Goal: Transaction & Acquisition: Purchase product/service

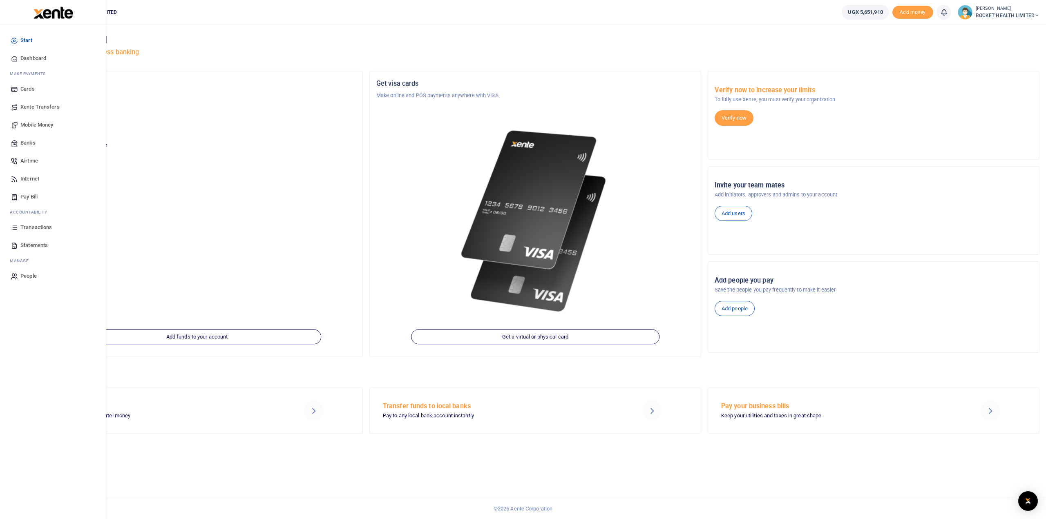
click at [31, 230] on span "Transactions" at bounding box center [35, 228] width 31 height 8
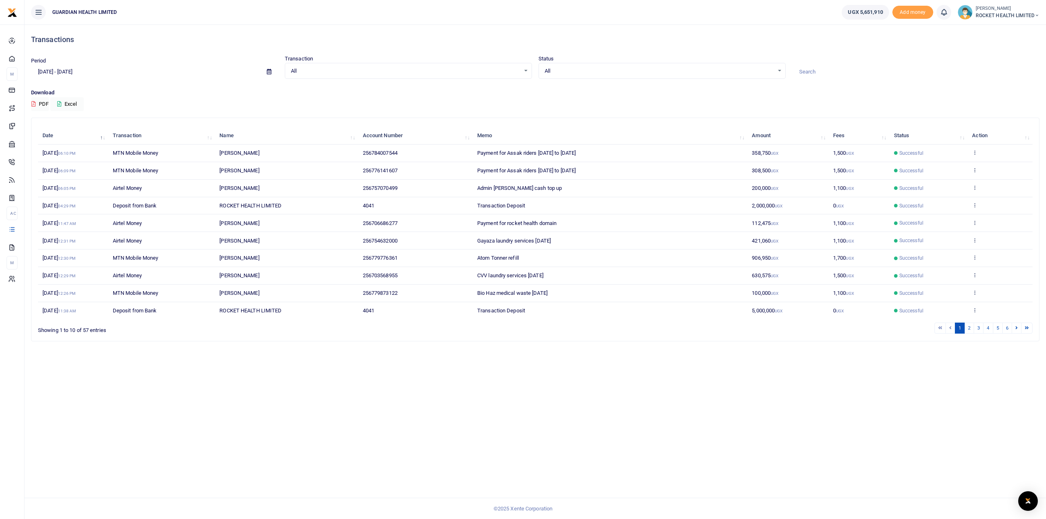
click at [979, 291] on td "View details Send again" at bounding box center [1000, 294] width 65 height 18
click at [973, 291] on icon at bounding box center [974, 293] width 5 height 6
click at [942, 320] on link "Send again" at bounding box center [945, 323] width 65 height 11
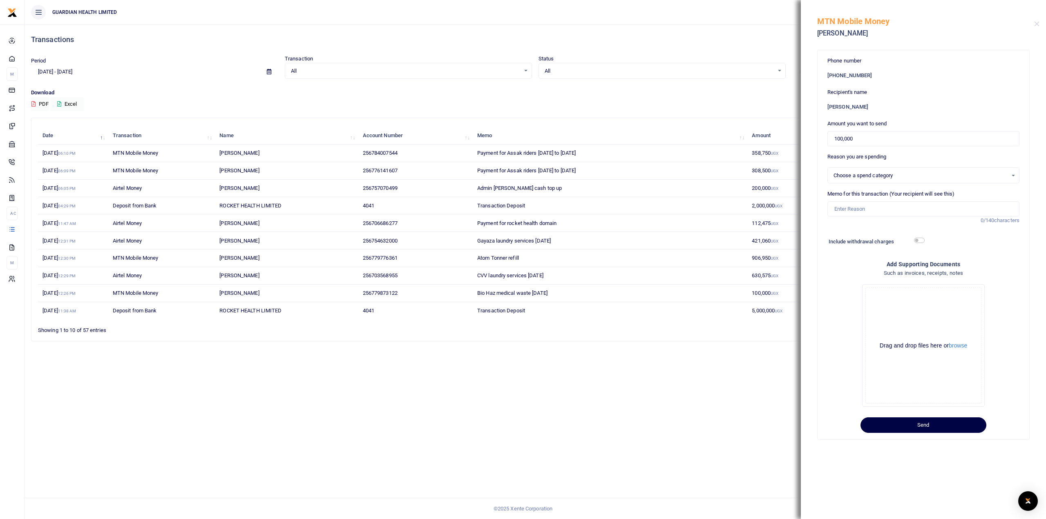
select select "5406"
click at [885, 214] on input "Memo for this transaction (Your recipient will see this)" at bounding box center [924, 209] width 192 height 16
click at [924, 423] on button "Send" at bounding box center [924, 426] width 126 height 16
click at [850, 208] on input "NITA - Data protection software" at bounding box center [924, 209] width 192 height 16
type input "NITA Data protection software"
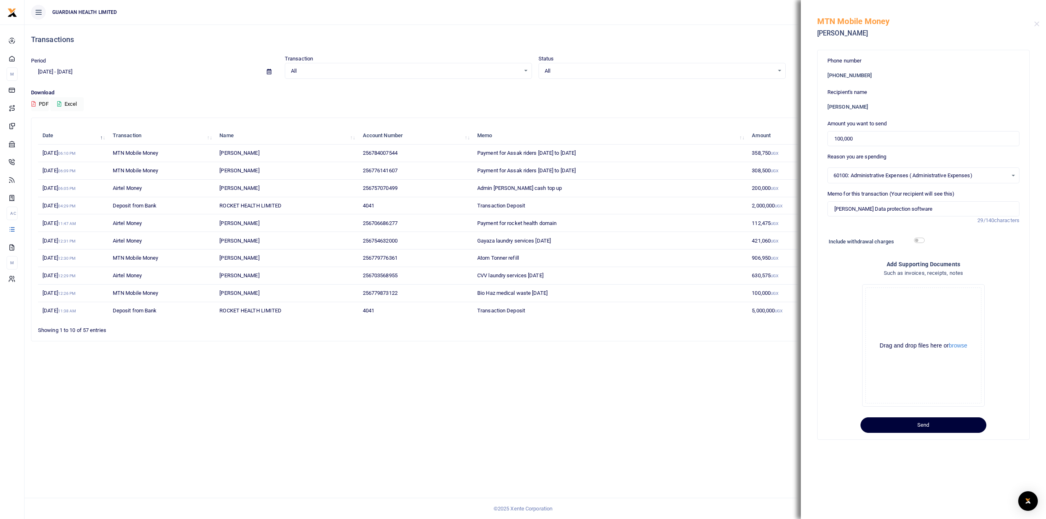
click at [951, 425] on button "Send" at bounding box center [924, 426] width 126 height 16
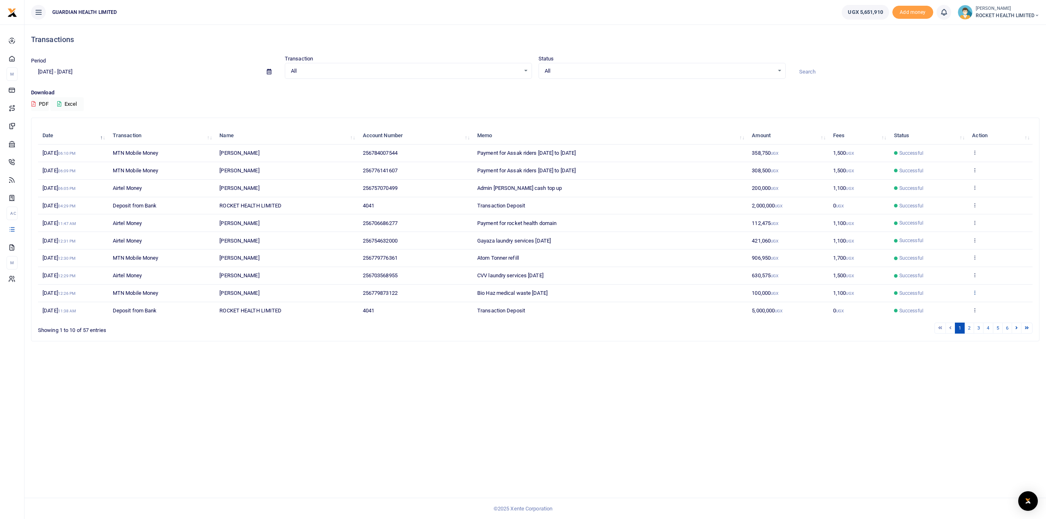
click at [976, 292] on icon at bounding box center [974, 293] width 5 height 6
click at [938, 323] on link "Send again" at bounding box center [945, 323] width 65 height 11
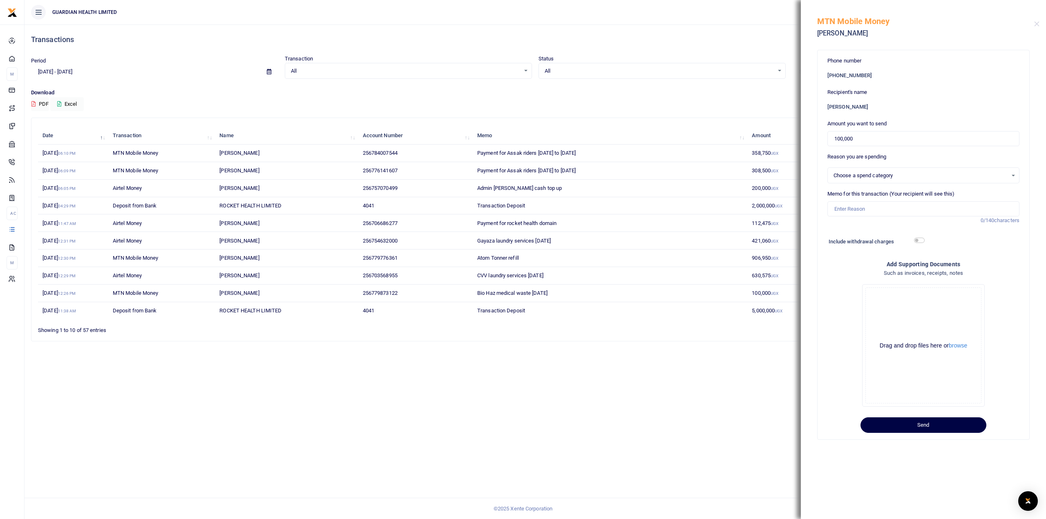
select select "5406"
click at [866, 212] on input "Memo for this transaction (Your recipient will see this)" at bounding box center [924, 209] width 192 height 16
click at [841, 212] on input "nite Data protection software" at bounding box center [924, 209] width 192 height 16
click at [843, 211] on input "nite Data protection software" at bounding box center [924, 209] width 192 height 16
type input "[PERSON_NAME] Data protection software"
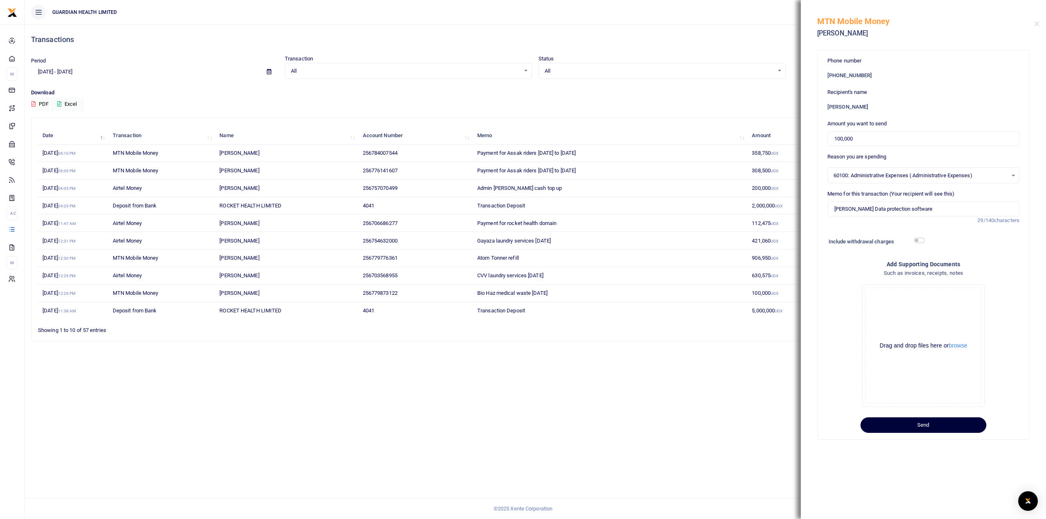
click at [916, 427] on button "Send" at bounding box center [924, 426] width 126 height 16
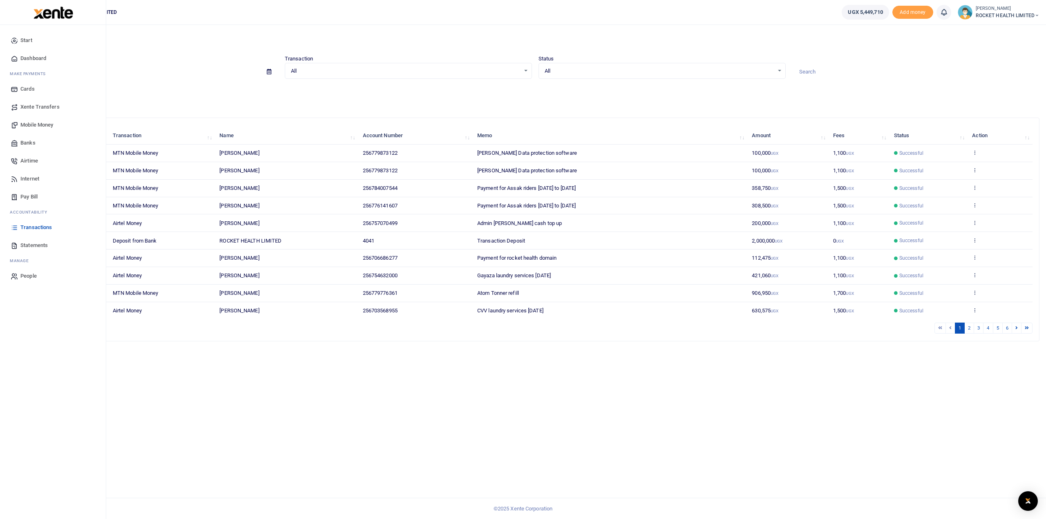
click at [37, 228] on span "Transactions" at bounding box center [35, 228] width 31 height 8
click at [40, 105] on span "Xente Transfers" at bounding box center [39, 107] width 39 height 8
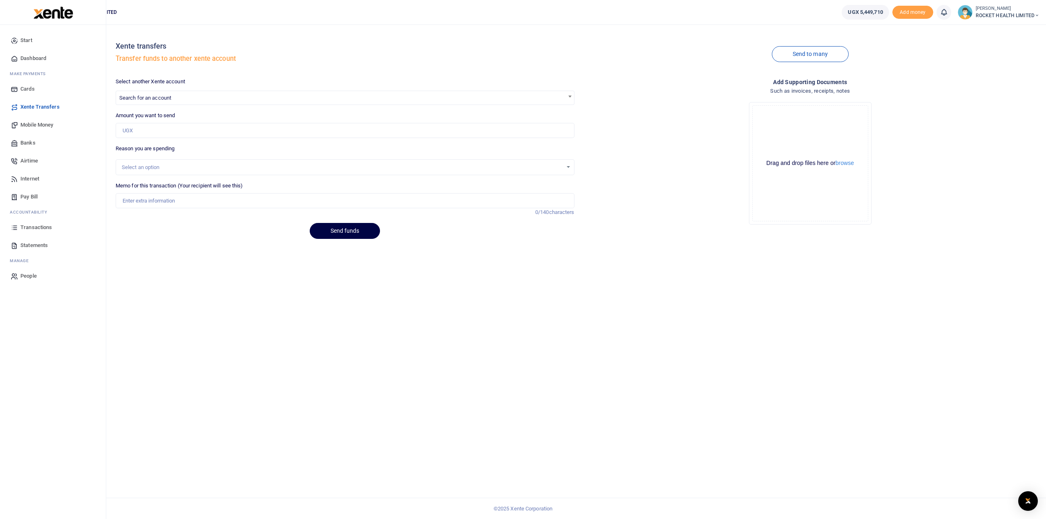
click at [39, 123] on span "Mobile Money" at bounding box center [36, 125] width 33 height 8
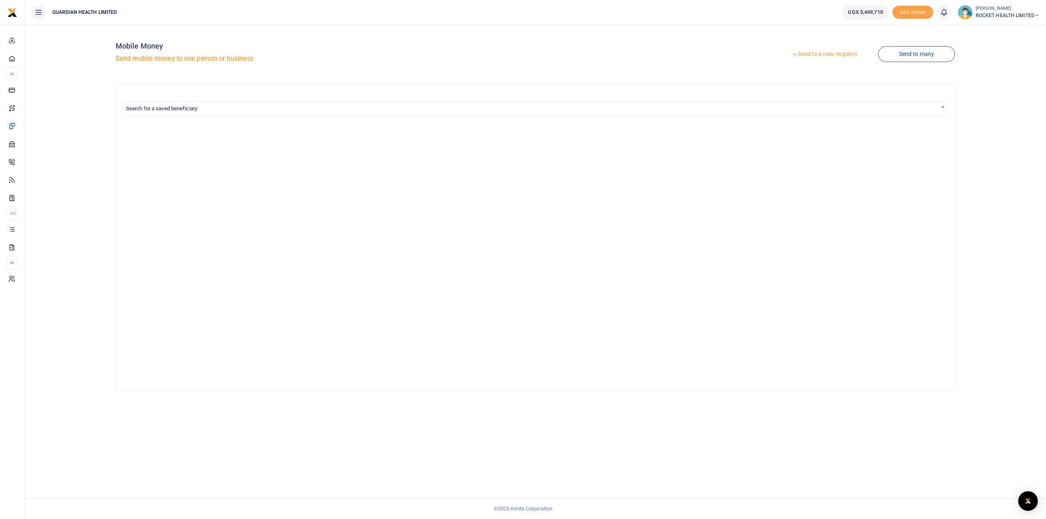
click at [845, 54] on link "Send to a new recipient" at bounding box center [824, 54] width 107 height 15
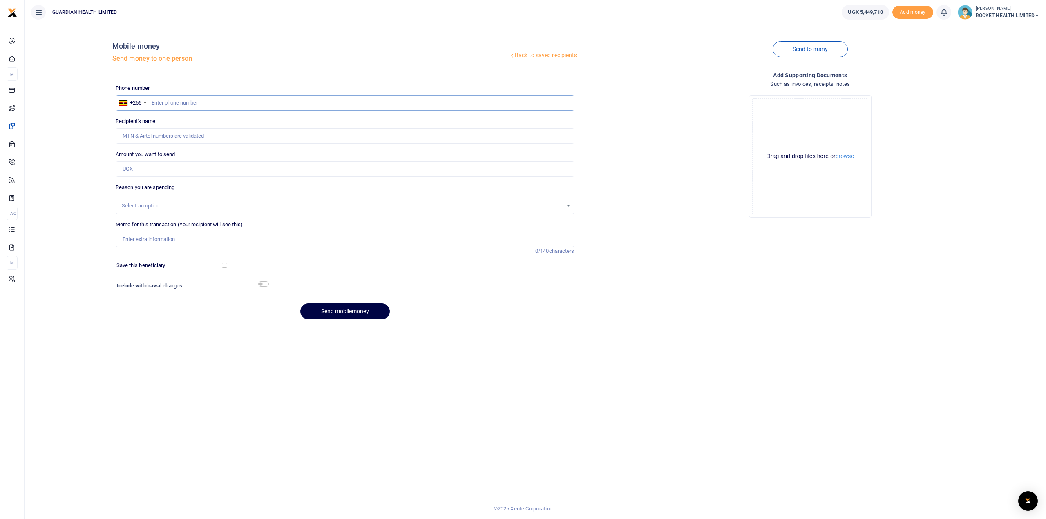
click at [160, 100] on input "text" at bounding box center [345, 103] width 459 height 16
type input "0"
type input "771859675"
type input "Henry Yawe"
type input "771859675"
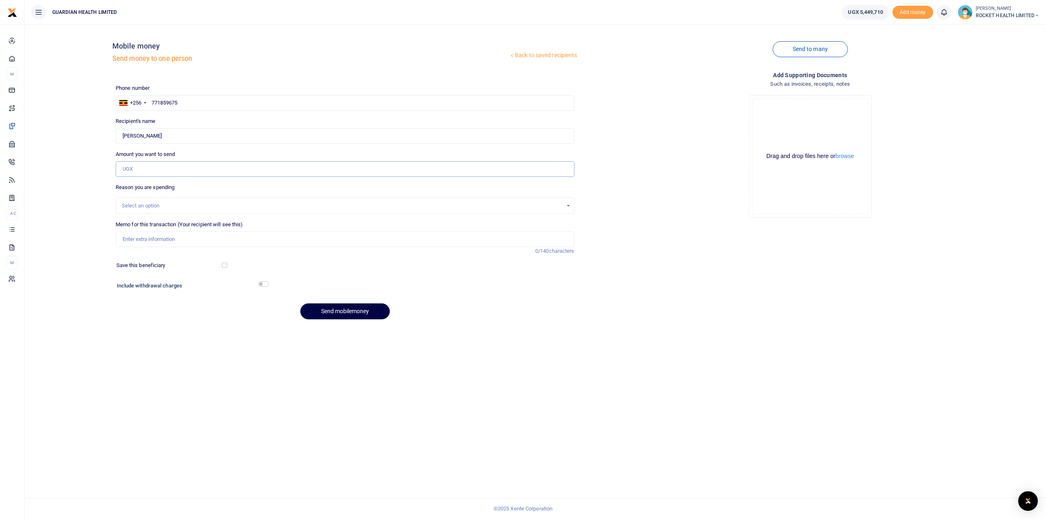
click at [142, 175] on input "Amount you want to send" at bounding box center [345, 169] width 459 height 16
type input "50,000"
click at [159, 202] on div "Select an option" at bounding box center [342, 206] width 441 height 8
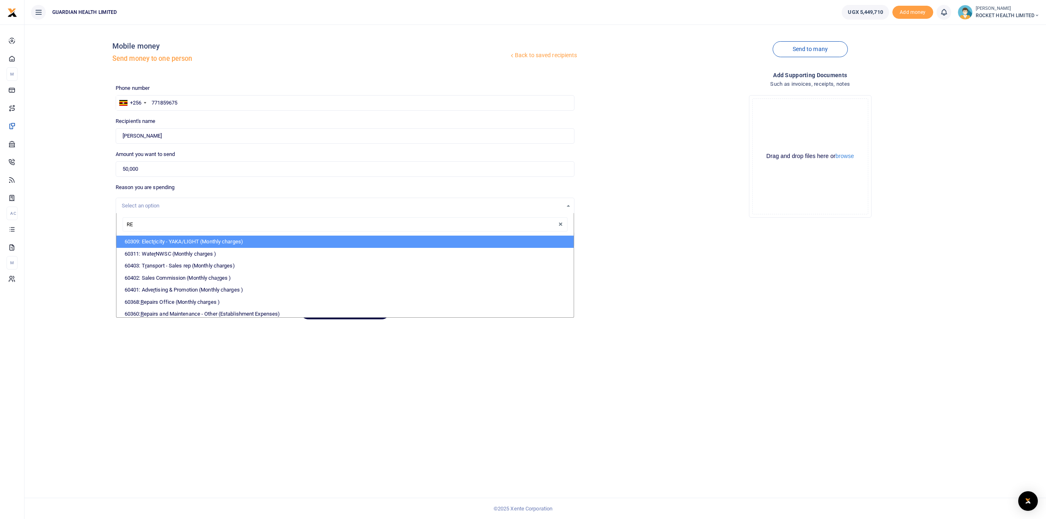
type input "REP"
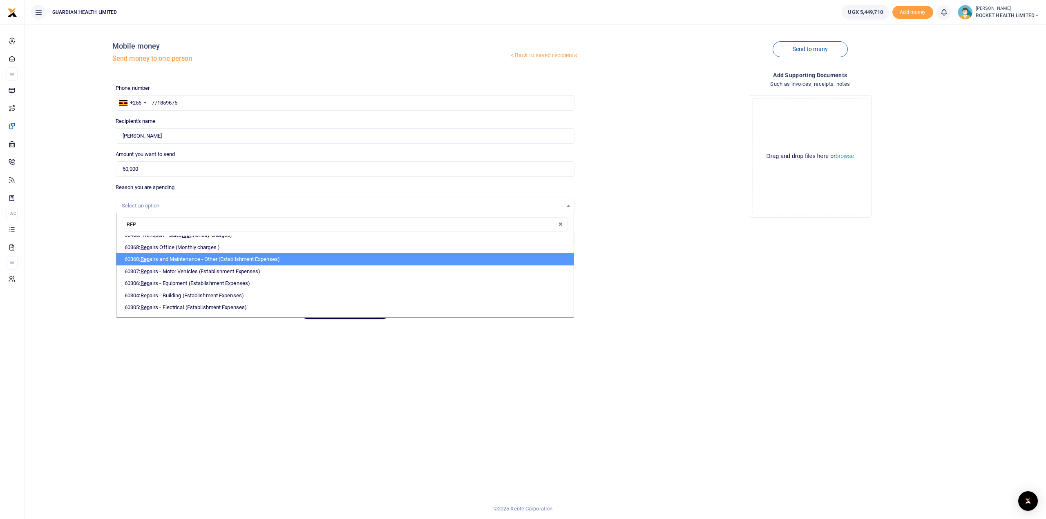
scroll to position [27, 0]
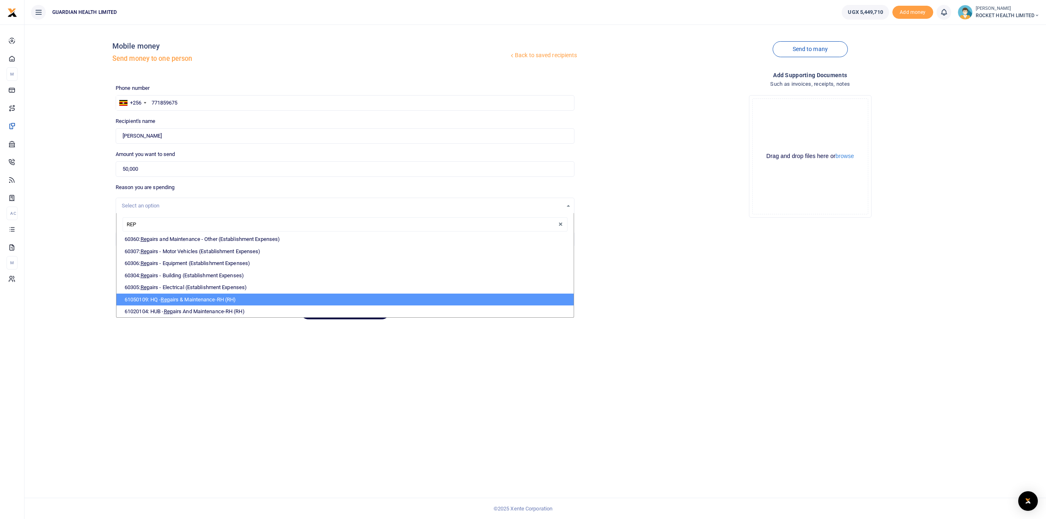
click at [221, 299] on li "61050109: HQ - Rep airs & Maintenance-RH (RH)" at bounding box center [344, 300] width 457 height 12
select select "5449"
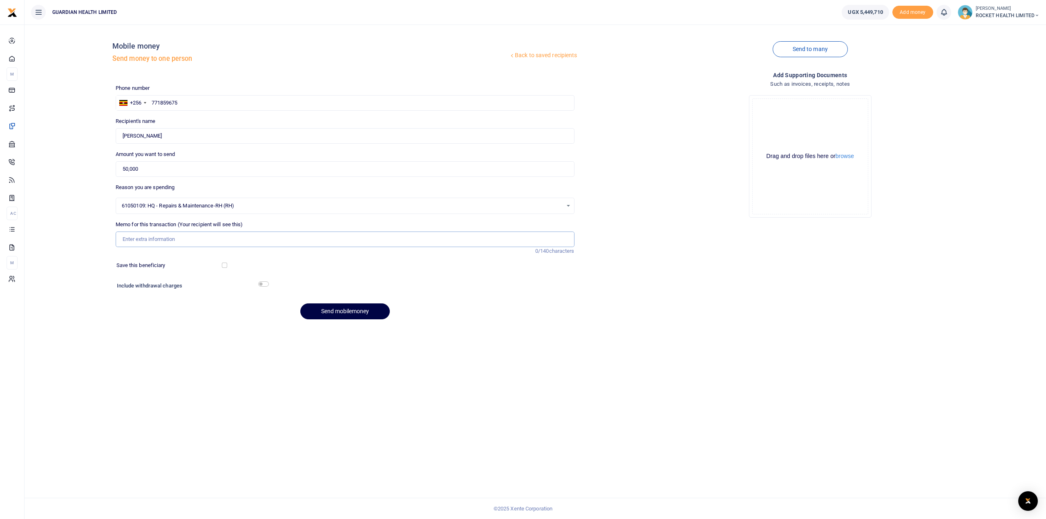
click at [141, 238] on input "Memo for this transaction (Your recipient will see this)" at bounding box center [345, 240] width 459 height 16
click at [200, 238] on input "Electrical assessment for powere issues at head office" at bounding box center [345, 240] width 459 height 16
type input "Electrical assessment for power issues at head office"
click at [222, 267] on input "checkbox" at bounding box center [224, 265] width 5 height 5
checkbox input "true"
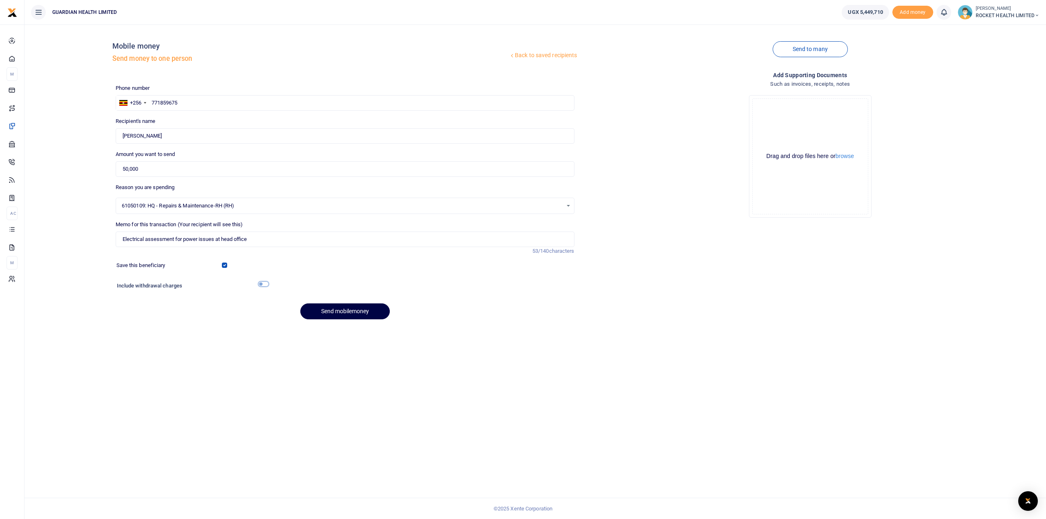
click at [268, 284] on input "checkbox" at bounding box center [263, 284] width 11 height 5
checkbox input "true"
click at [369, 336] on button "Send mobilemoney" at bounding box center [344, 334] width 89 height 16
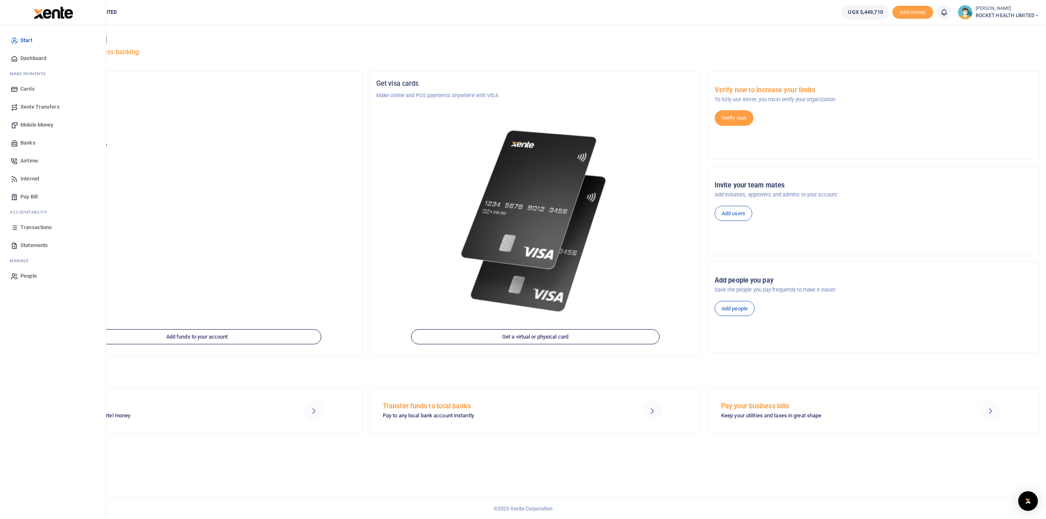
click at [38, 227] on span "Transactions" at bounding box center [35, 228] width 31 height 8
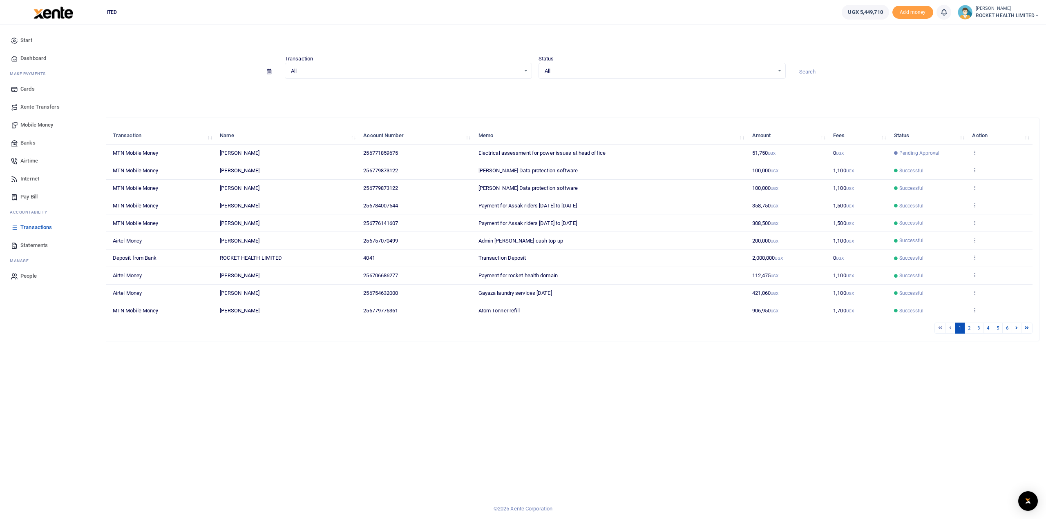
click at [29, 125] on span "Mobile Money" at bounding box center [36, 125] width 33 height 8
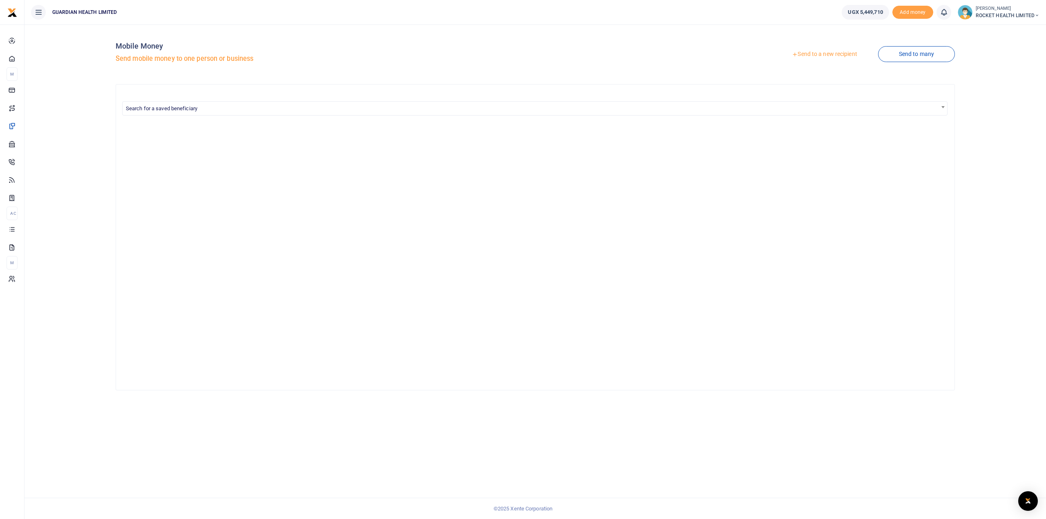
click at [817, 53] on link "Send to a new recipient" at bounding box center [824, 54] width 107 height 15
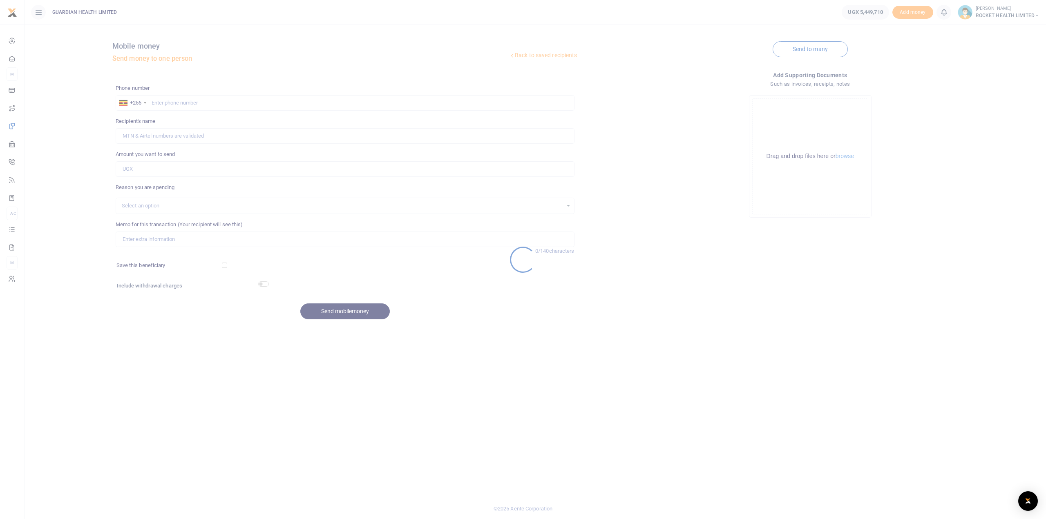
click at [163, 97] on div at bounding box center [523, 259] width 1046 height 519
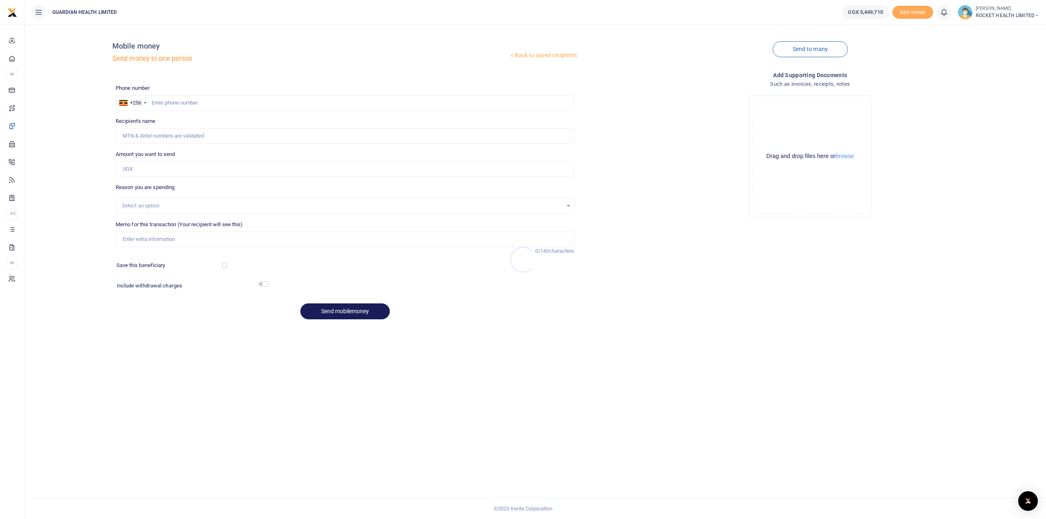
click at [163, 101] on div at bounding box center [523, 259] width 1046 height 519
click at [163, 101] on input "text" at bounding box center [345, 103] width 459 height 16
type input "782876206"
type input "[PERSON_NAME]"
type input "782876206"
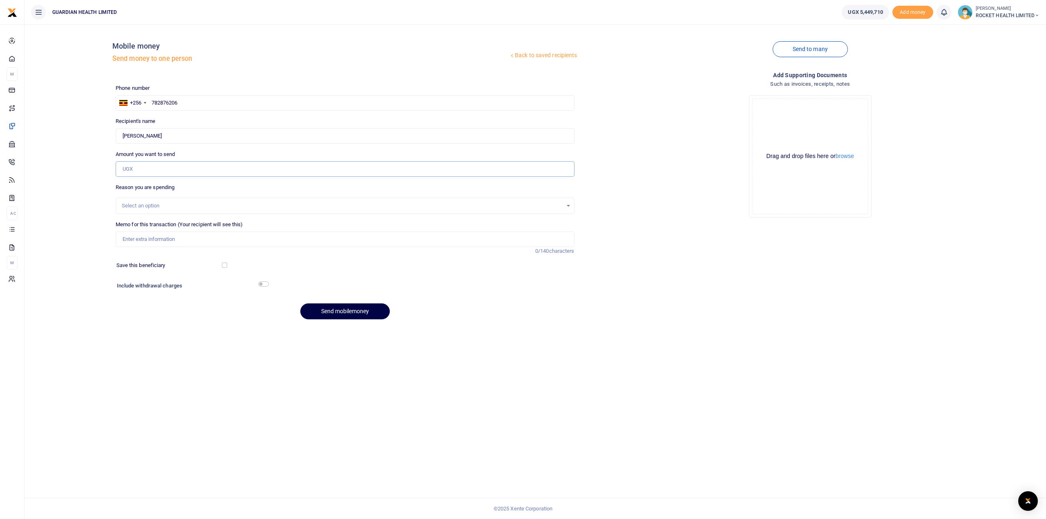
click at [148, 167] on input "Amount you want to send" at bounding box center [345, 169] width 459 height 16
type input "200,000"
click at [156, 198] on div "Select an option" at bounding box center [345, 206] width 459 height 16
click at [155, 206] on div "Select an option" at bounding box center [342, 206] width 441 height 8
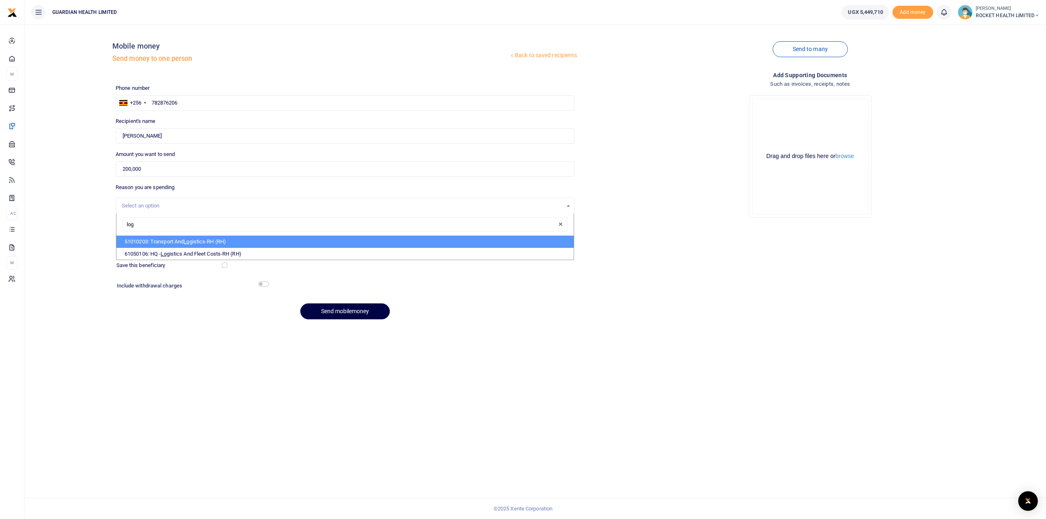
type input "logi"
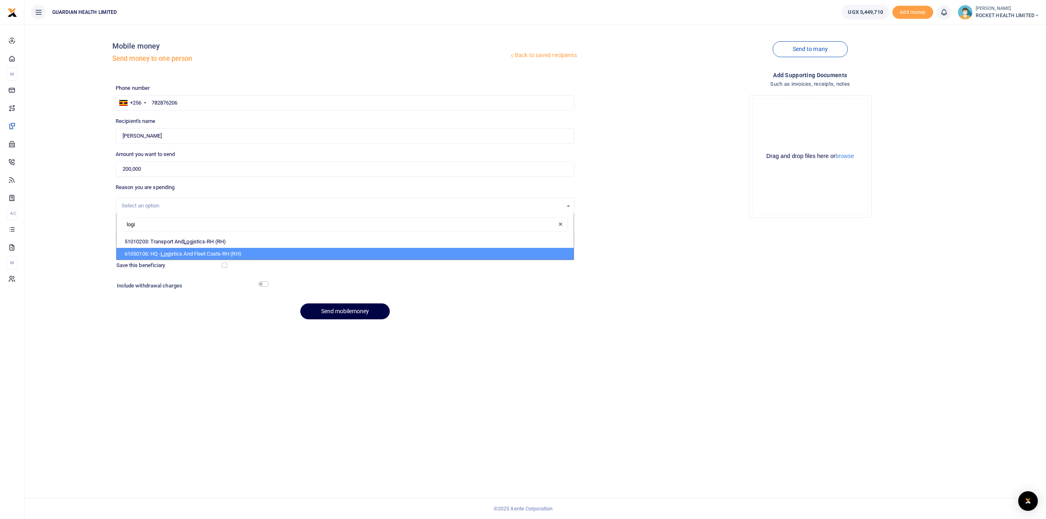
click at [197, 248] on li "61050106: HQ - Logi stics And Fleet Costs-RH (RH)" at bounding box center [344, 254] width 457 height 12
select select "5447"
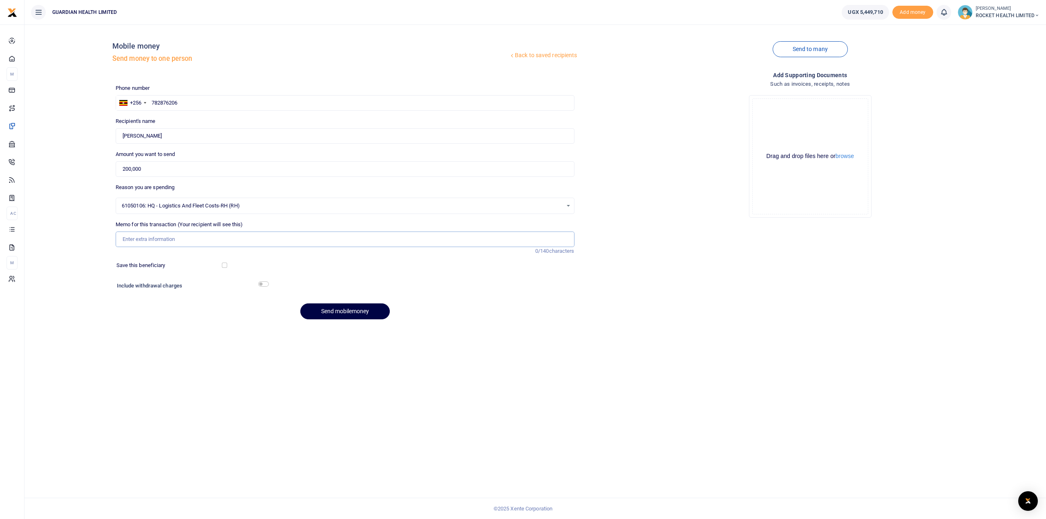
click at [161, 237] on input "Memo for this transaction (Your recipient will see this)" at bounding box center [345, 240] width 459 height 16
type input "Bike washing"
click at [347, 313] on button "Send mobilemoney" at bounding box center [344, 312] width 89 height 16
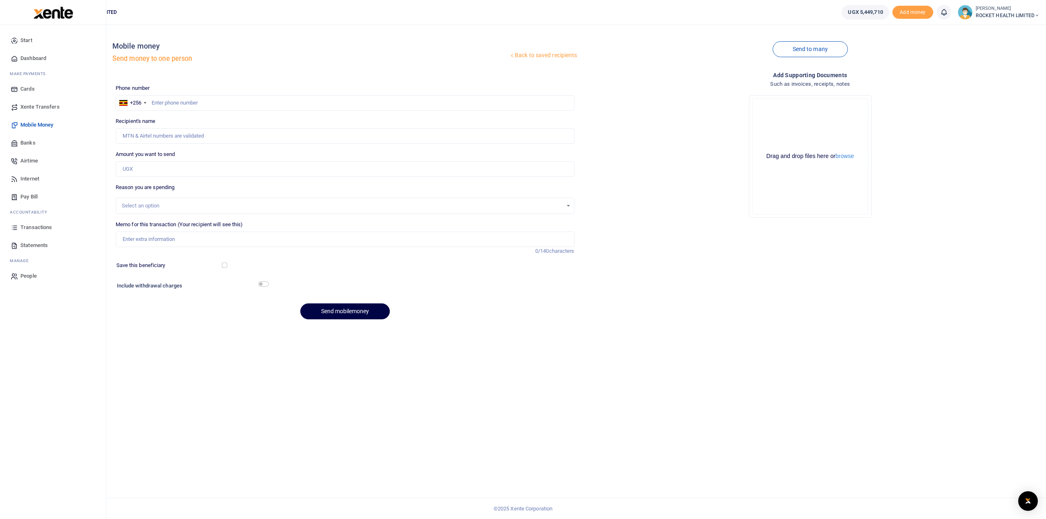
click at [38, 243] on span "Statements" at bounding box center [33, 246] width 27 height 8
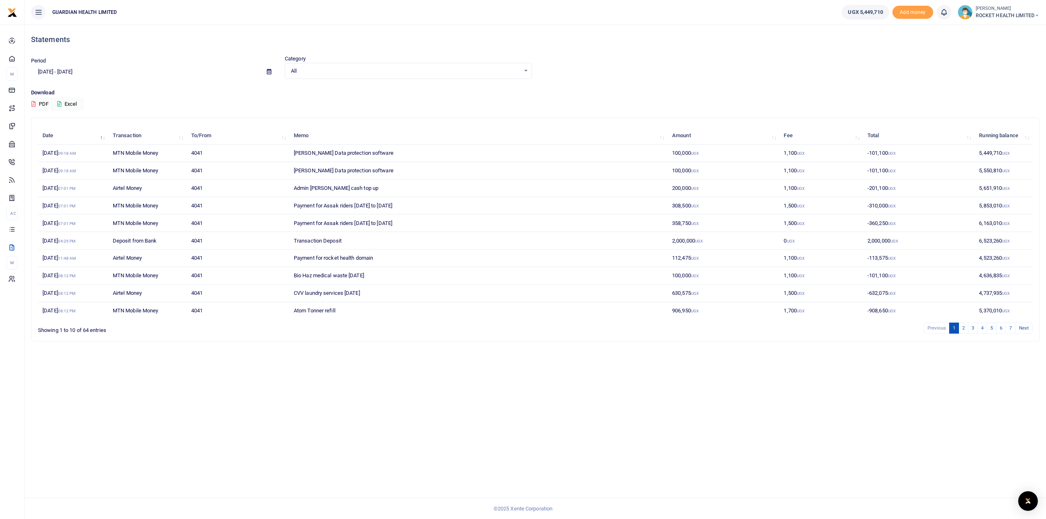
click at [268, 72] on icon at bounding box center [269, 71] width 4 height 5
click at [60, 149] on li "Last Month" at bounding box center [59, 151] width 57 height 13
type input "[DATE] - [DATE]"
click at [44, 104] on button "PDF" at bounding box center [40, 104] width 18 height 14
